Goal: Information Seeking & Learning: Learn about a topic

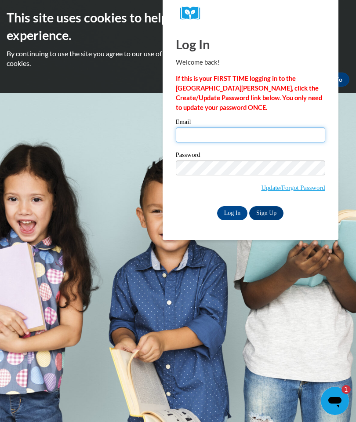
click at [225, 127] on input "Email" at bounding box center [250, 134] width 149 height 15
click at [256, 303] on body "This site uses cookies to help improve your learning experience. By continuing …" at bounding box center [178, 211] width 356 height 422
click at [216, 136] on input "Email" at bounding box center [250, 134] width 149 height 15
click at [215, 136] on input "bs" at bounding box center [250, 134] width 149 height 15
click at [185, 136] on input "bsgaundri" at bounding box center [250, 134] width 149 height 15
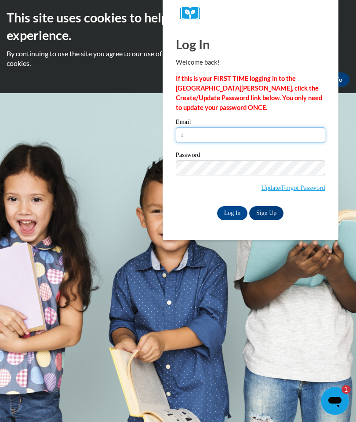
type input "r"
click at [231, 213] on input "Log In" at bounding box center [232, 213] width 31 height 14
click at [233, 210] on input "Log In" at bounding box center [232, 213] width 31 height 14
click at [269, 216] on link "Sign Up" at bounding box center [266, 213] width 34 height 14
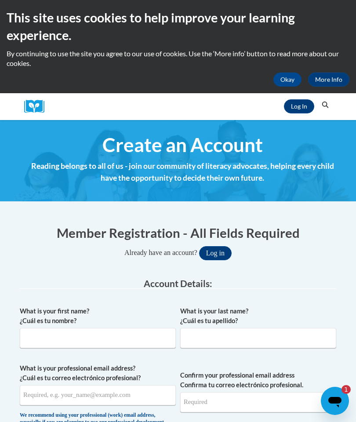
click at [179, 28] on h2 "This site uses cookies to help improve your learning experience." at bounding box center [178, 27] width 343 height 36
click at [294, 110] on link "Log In" at bounding box center [299, 106] width 30 height 14
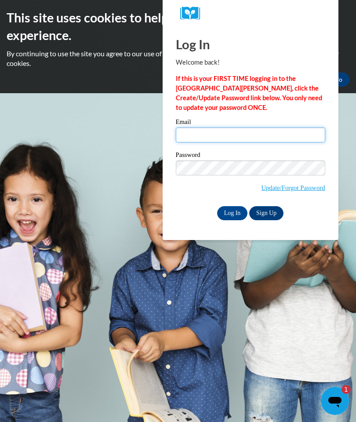
click at [213, 132] on input "Email" at bounding box center [250, 134] width 149 height 15
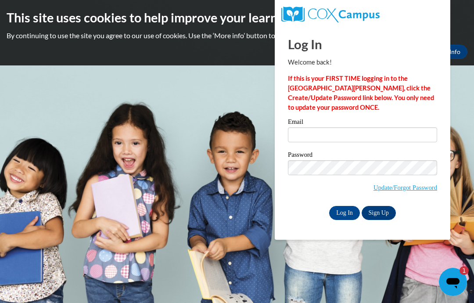
type input "s"
type input "bshaundricka@gmail.com"
click at [345, 210] on input "Log In" at bounding box center [344, 213] width 31 height 14
click at [347, 210] on input "Log In" at bounding box center [344, 213] width 31 height 14
click at [347, 209] on input "Log In" at bounding box center [344, 213] width 31 height 14
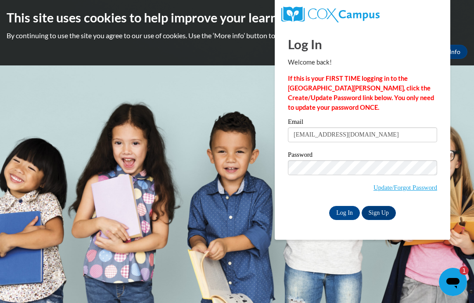
click at [347, 209] on input "Log In" at bounding box center [344, 213] width 31 height 14
click at [348, 209] on input "Log In" at bounding box center [344, 213] width 31 height 14
click at [345, 209] on input "Log In" at bounding box center [344, 213] width 31 height 14
click at [344, 210] on input "Log In" at bounding box center [344, 213] width 31 height 14
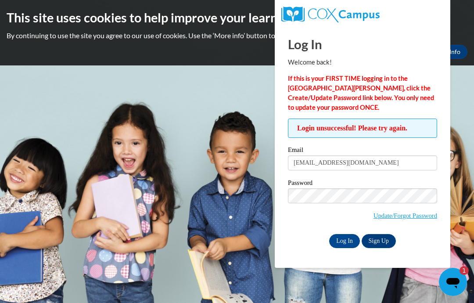
click at [344, 244] on input "Log In" at bounding box center [344, 241] width 31 height 14
click at [344, 239] on input "Log In" at bounding box center [344, 241] width 31 height 14
click at [215, 120] on body "This site uses cookies to help improve your learning experience. By continuing …" at bounding box center [237, 151] width 474 height 303
click at [472, 163] on body "This site uses cookies to help improve your learning experience. By continuing …" at bounding box center [237, 151] width 474 height 303
click at [249, 257] on body "This site uses cookies to help improve your learning experience. By continuing …" at bounding box center [237, 151] width 474 height 303
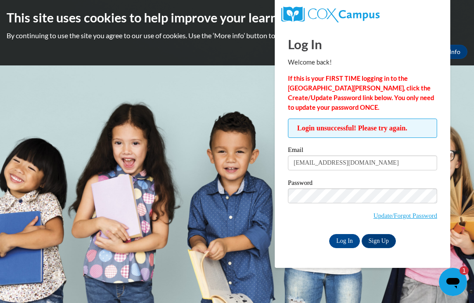
click at [446, 248] on div "Log In Welcome back! If this is your FIRST TIME logging in to the [GEOGRAPHIC_D…" at bounding box center [362, 147] width 189 height 242
click at [320, 187] on label "Password" at bounding box center [362, 184] width 149 height 9
click at [348, 242] on input "Log In" at bounding box center [344, 241] width 31 height 14
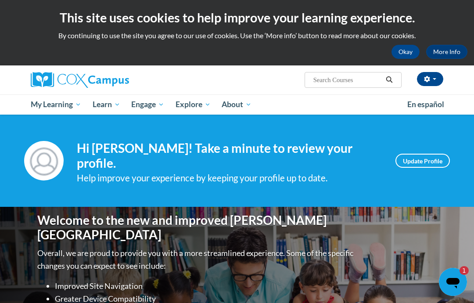
click at [0, 0] on span "My Course Progress" at bounding box center [0, 0] width 0 height 0
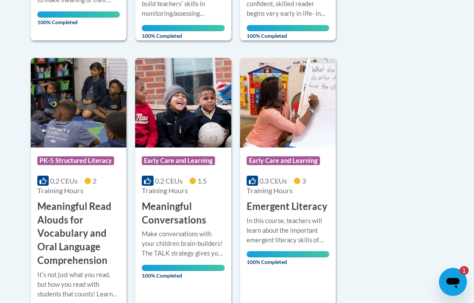
scroll to position [734, 0]
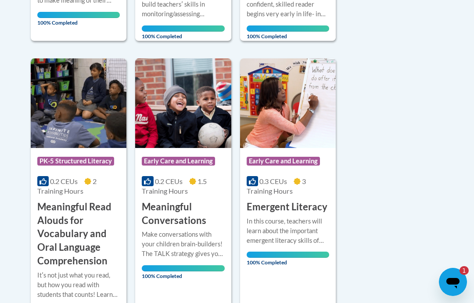
click at [58, 93] on img at bounding box center [79, 103] width 96 height 90
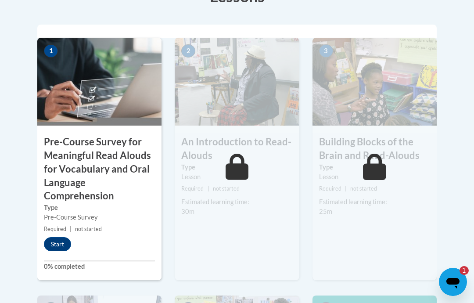
scroll to position [349, 0]
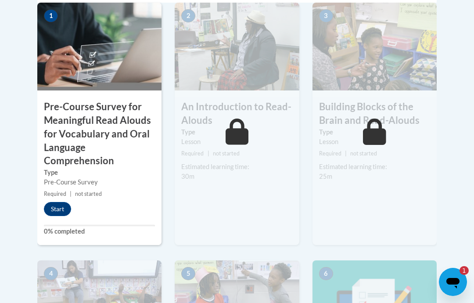
click at [61, 206] on button "Start" at bounding box center [57, 209] width 27 height 14
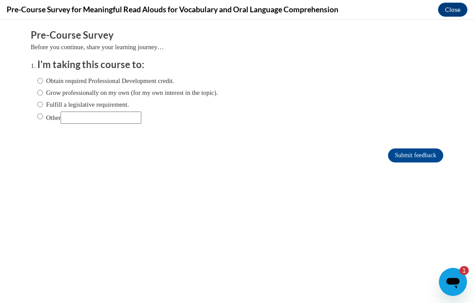
scroll to position [0, 0]
click at [109, 85] on label "Obtain required Professional Development credit." at bounding box center [105, 81] width 137 height 10
click at [43, 85] on input "Obtain required Professional Development credit." at bounding box center [40, 81] width 6 height 10
radio input "true"
click at [428, 160] on input "Submit feedback" at bounding box center [415, 155] width 55 height 14
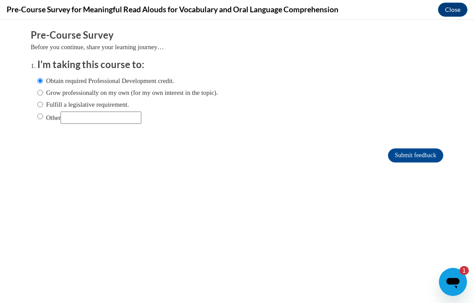
click at [415, 153] on input "Submit feedback" at bounding box center [415, 155] width 55 height 14
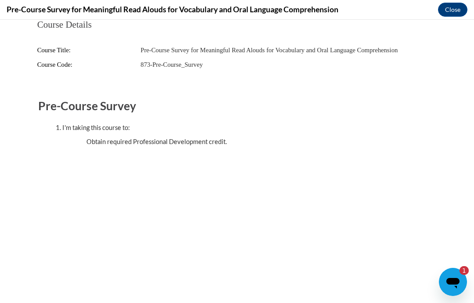
click at [451, 7] on button "Close" at bounding box center [452, 10] width 29 height 14
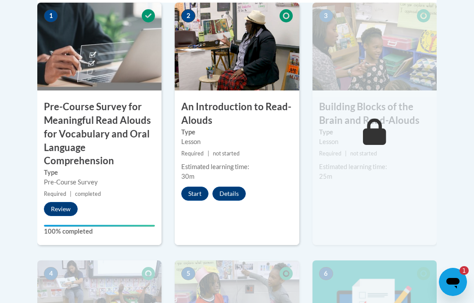
click at [190, 195] on button "Start" at bounding box center [194, 194] width 27 height 14
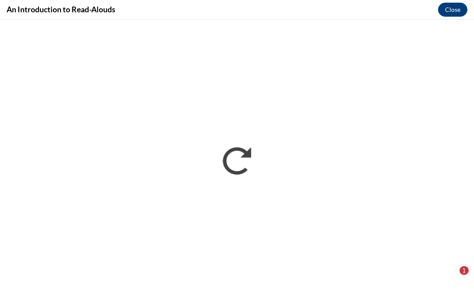
scroll to position [384, 0]
